Goal: Task Accomplishment & Management: Complete application form

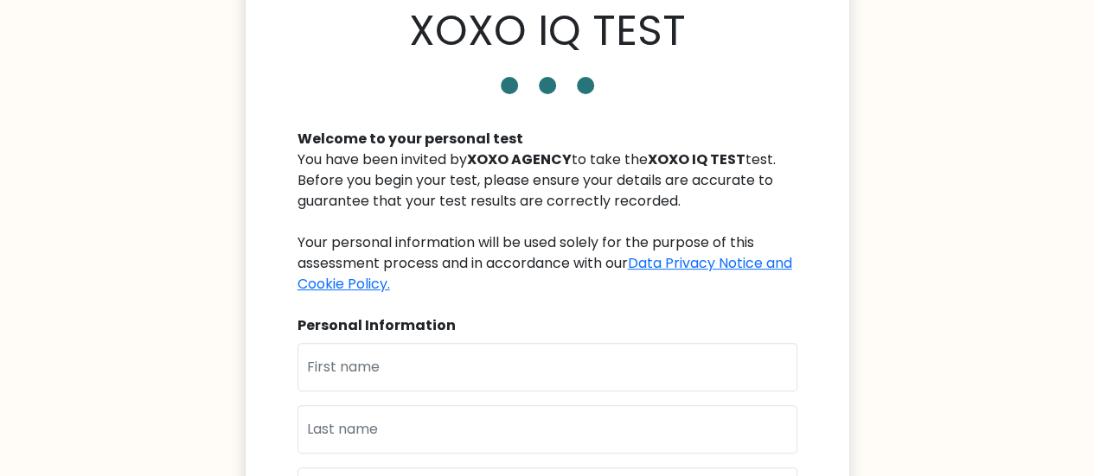
scroll to position [173, 0]
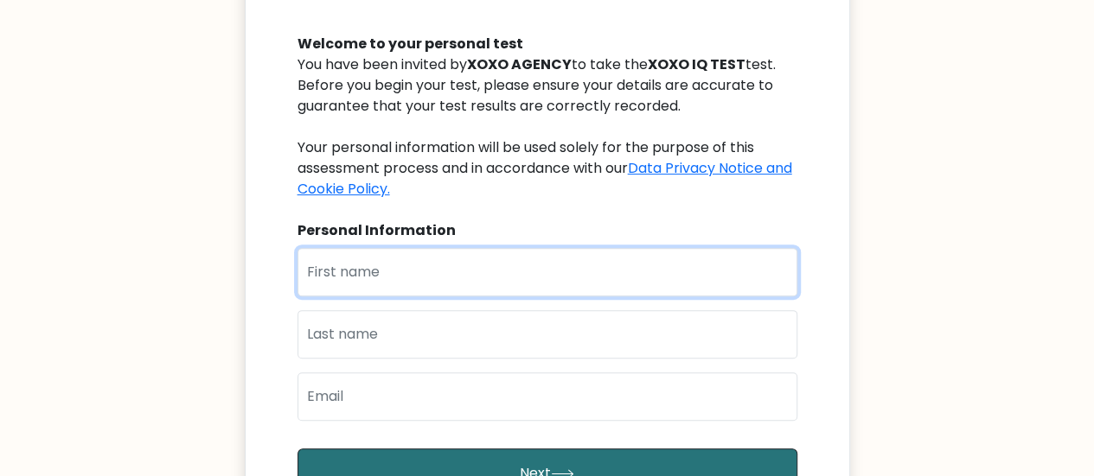
click at [620, 275] on input "text" at bounding box center [547, 272] width 500 height 48
type input "[PERSON_NAME]"
type input "Sandayan"
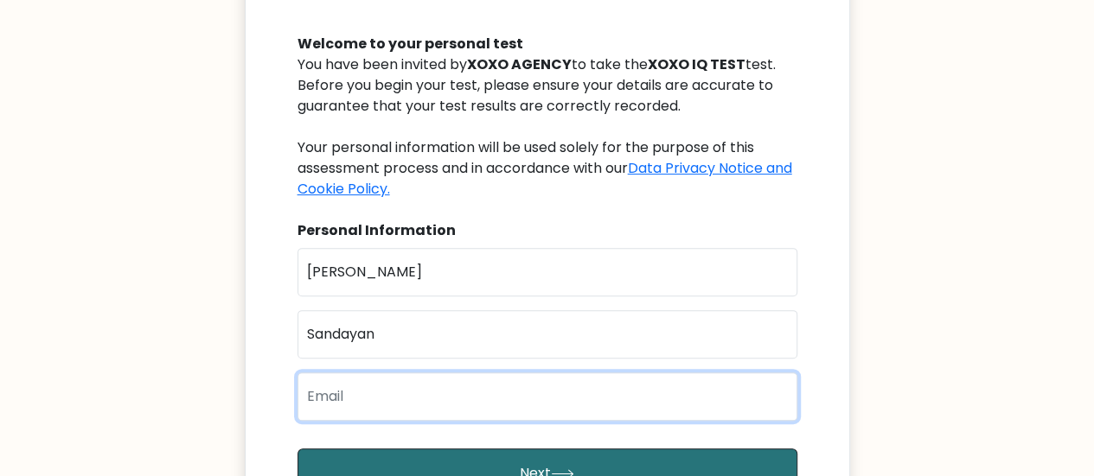
click at [482, 388] on input "email" at bounding box center [547, 397] width 500 height 48
click at [494, 406] on input "email" at bounding box center [547, 397] width 500 height 48
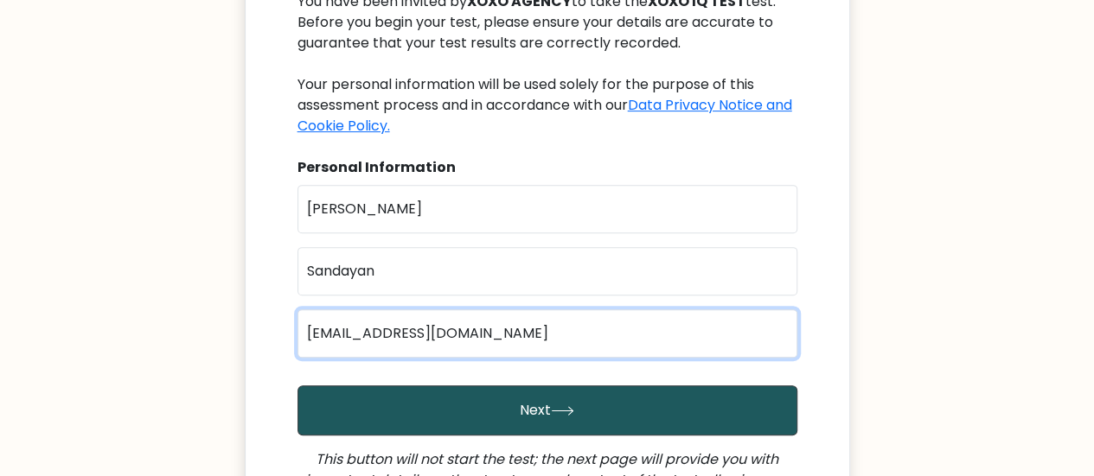
scroll to position [259, 0]
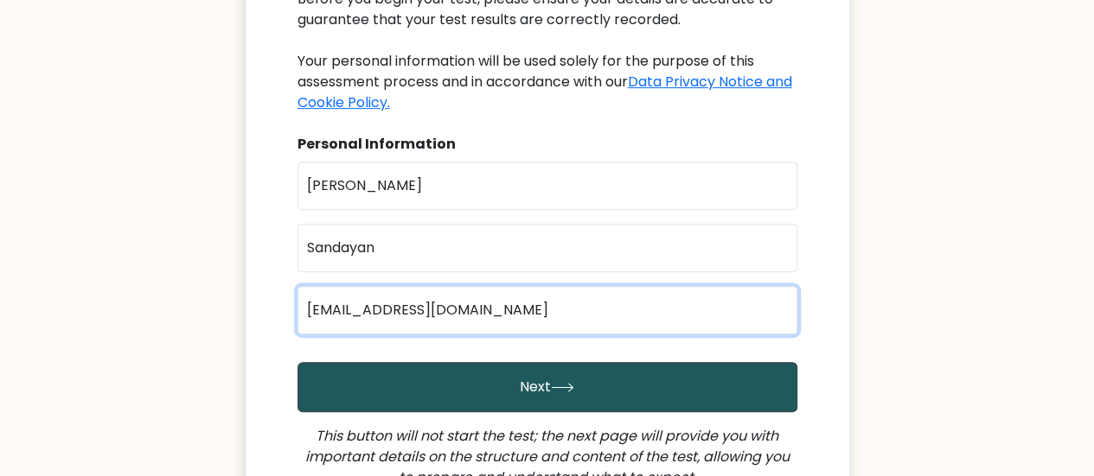
type input "[EMAIL_ADDRESS][DOMAIN_NAME]"
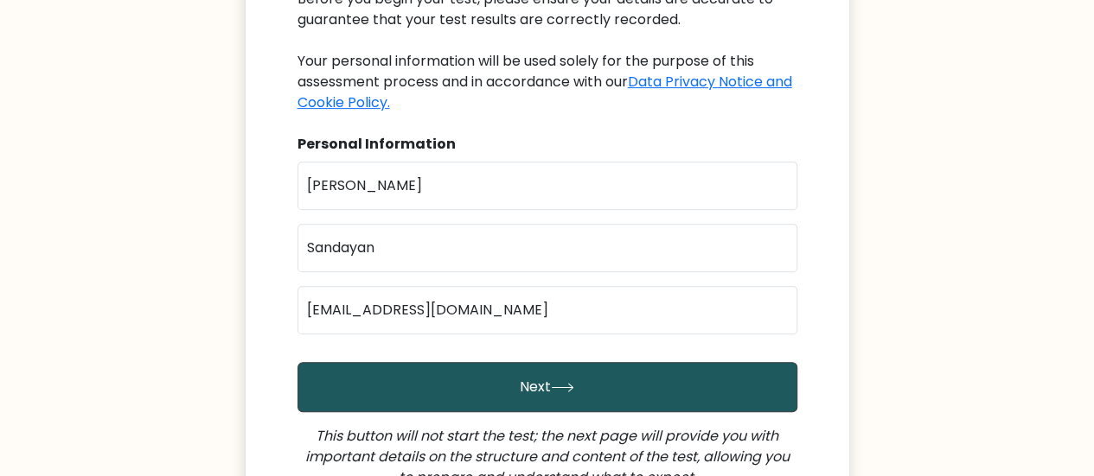
click at [503, 390] on button "Next" at bounding box center [547, 387] width 500 height 50
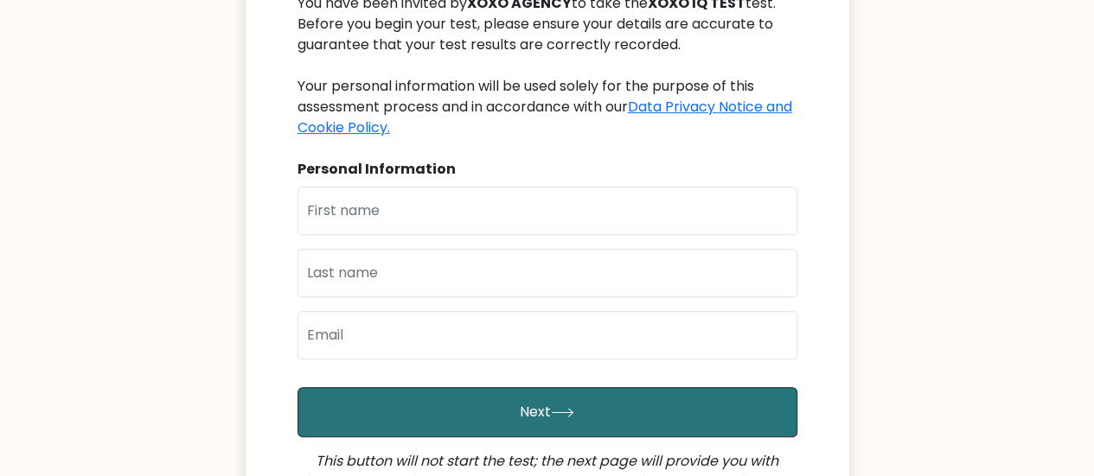
scroll to position [233, 0]
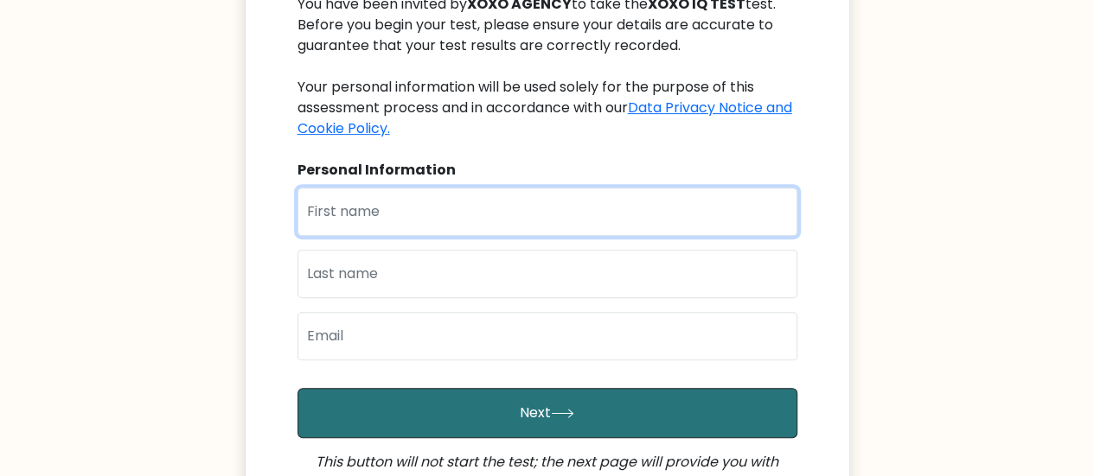
click at [395, 226] on input "text" at bounding box center [547, 212] width 500 height 48
type input "[PERSON_NAME]"
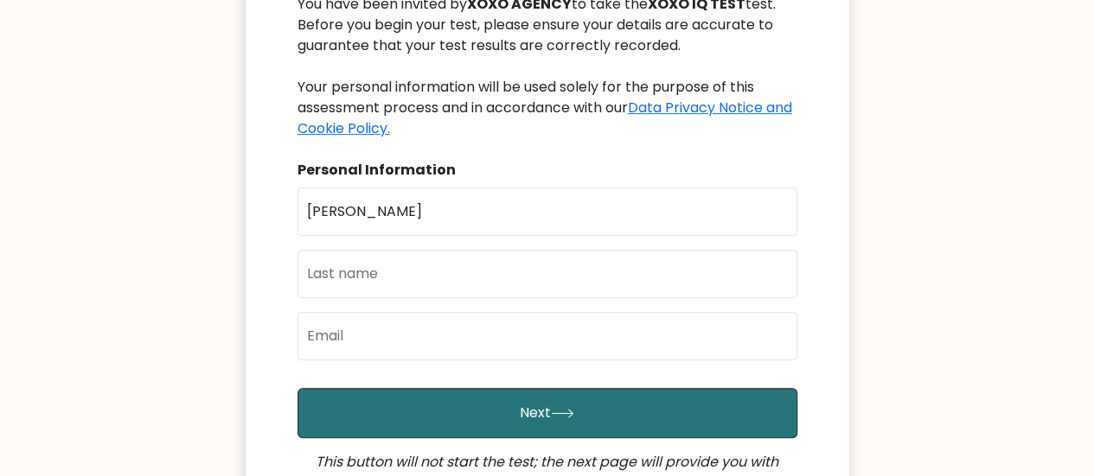
type input "Sandayan"
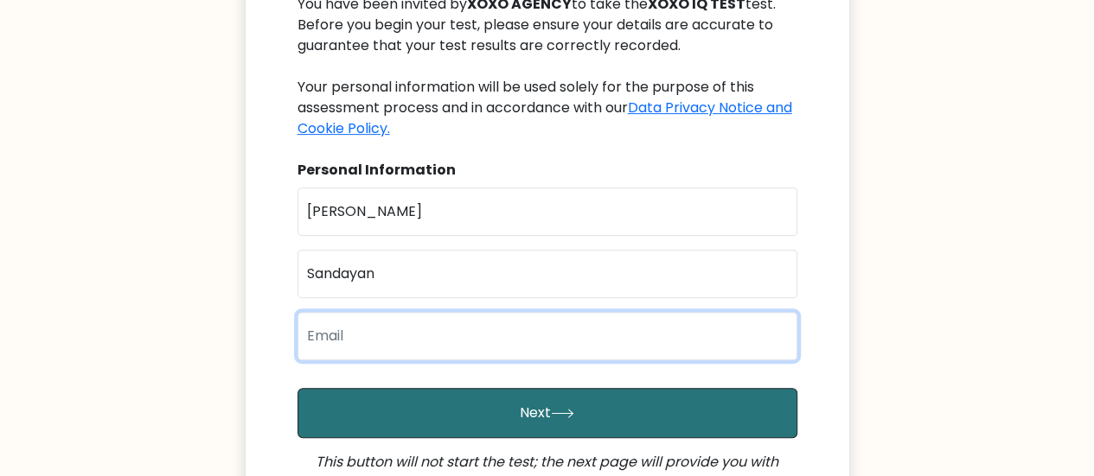
click at [392, 349] on input "email" at bounding box center [547, 336] width 500 height 48
type input "[EMAIL_ADDRESS][DOMAIN_NAME]"
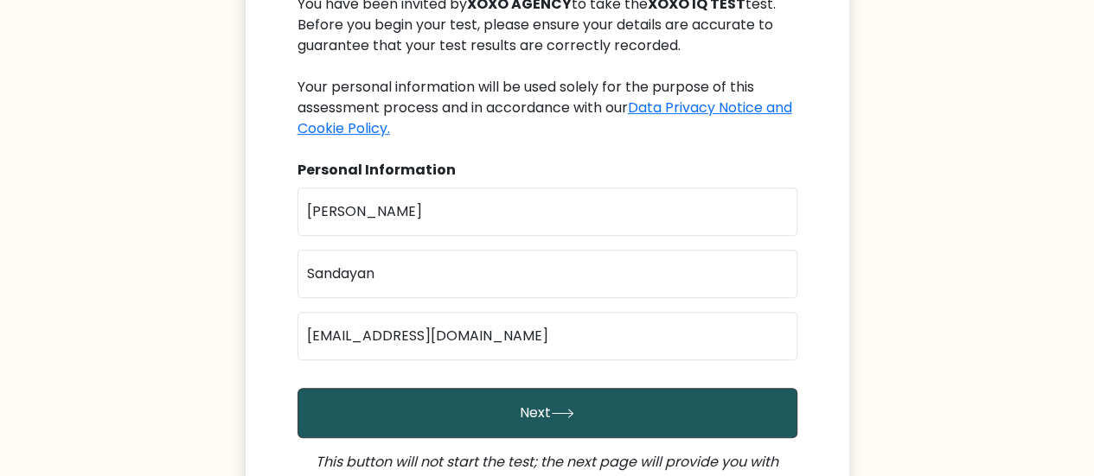
click at [402, 433] on button "Next" at bounding box center [547, 413] width 500 height 50
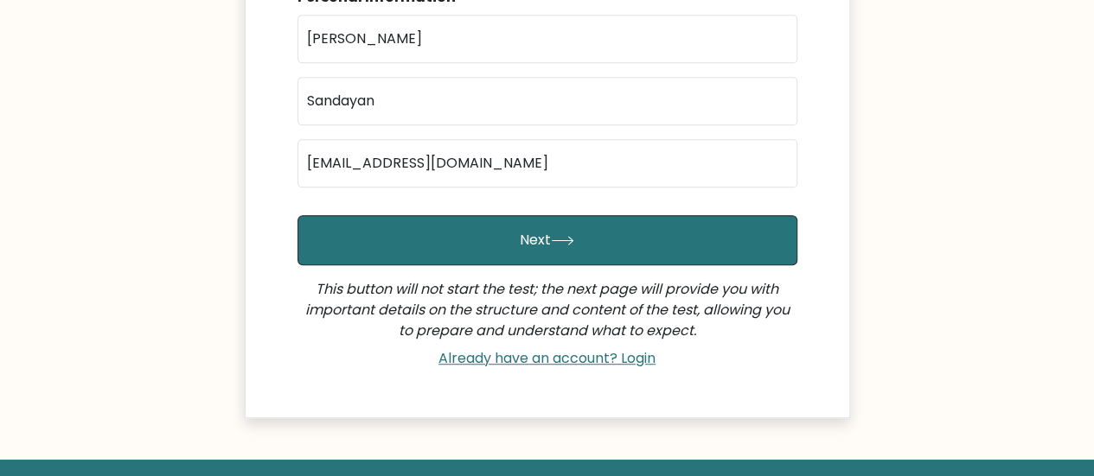
scroll to position [61, 0]
